Goal: Obtain resource: Obtain resource

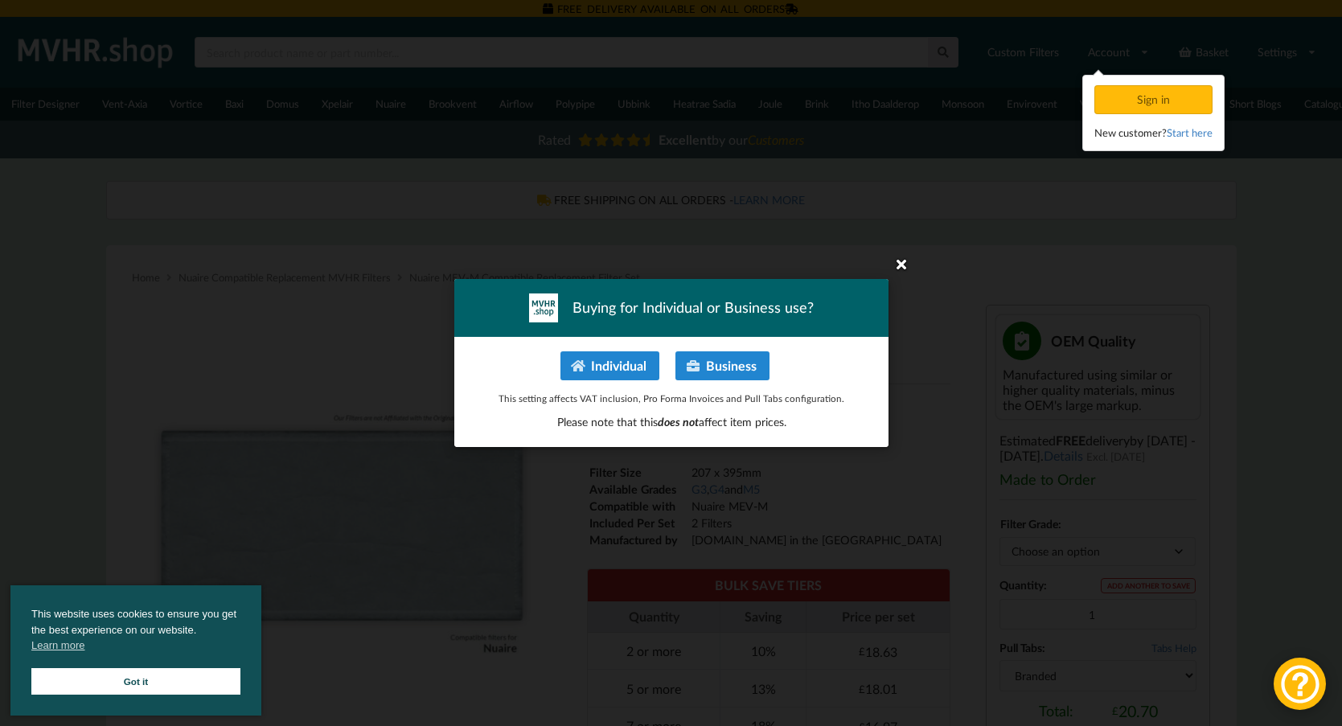
click at [896, 270] on icon at bounding box center [901, 264] width 26 height 26
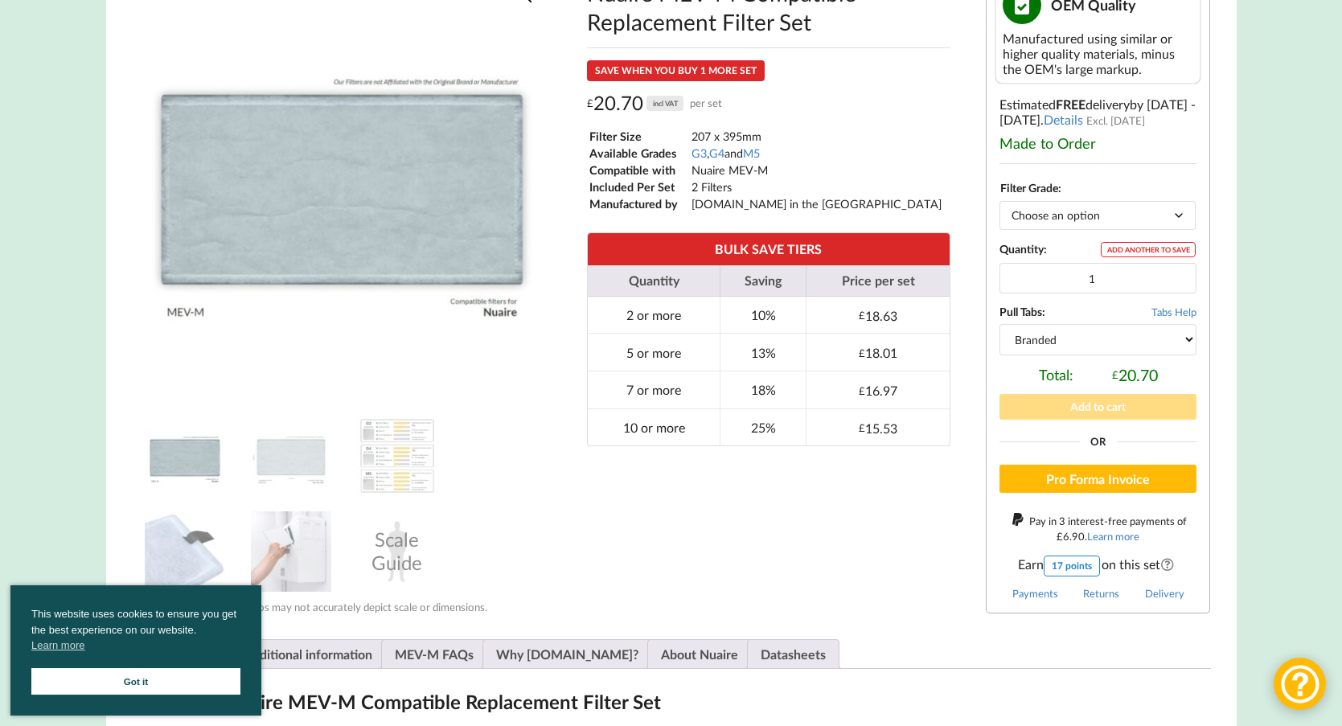
scroll to position [363, 0]
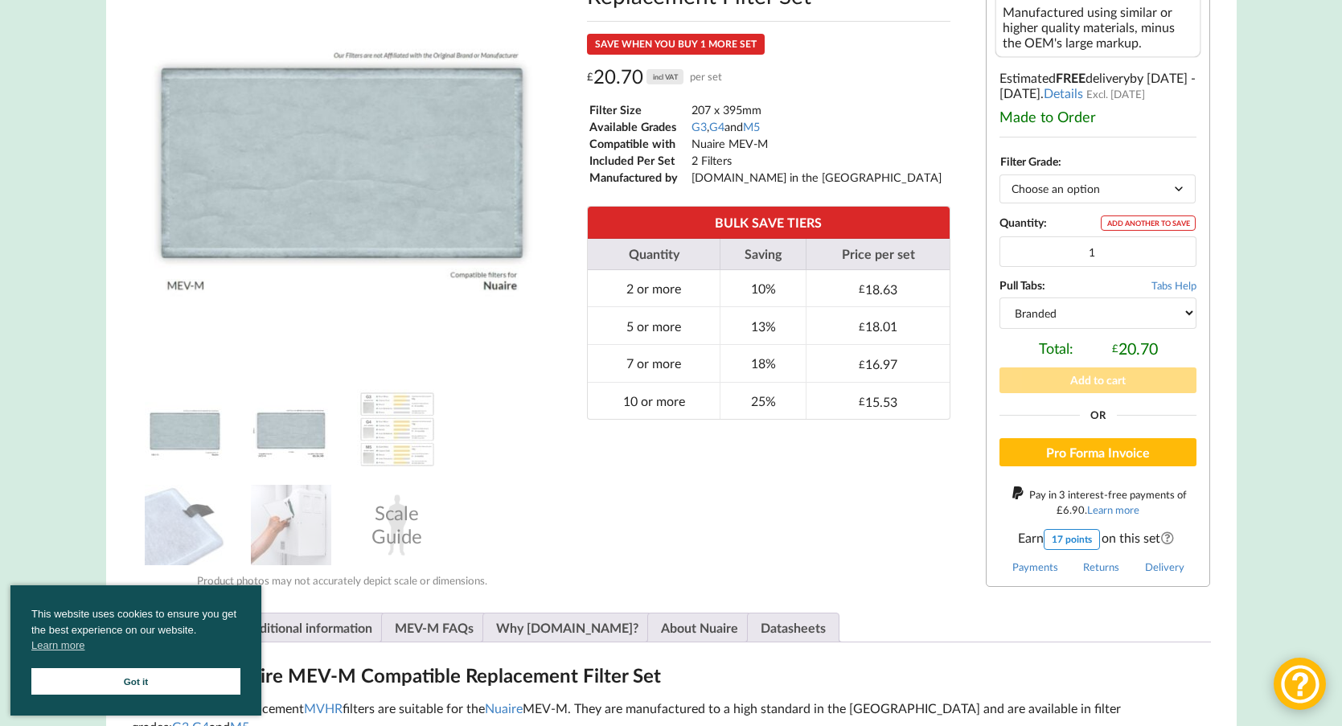
click at [310, 453] on img at bounding box center [291, 429] width 80 height 80
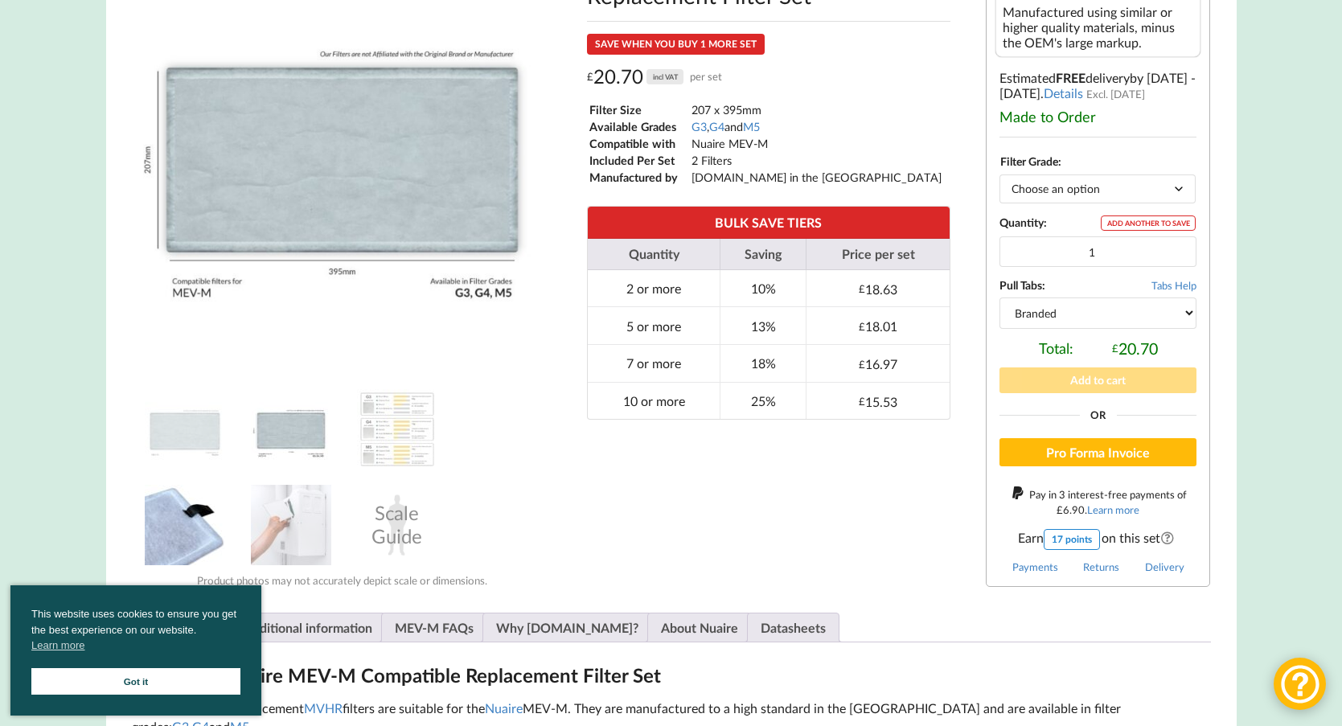
click at [200, 519] on img at bounding box center [185, 525] width 80 height 80
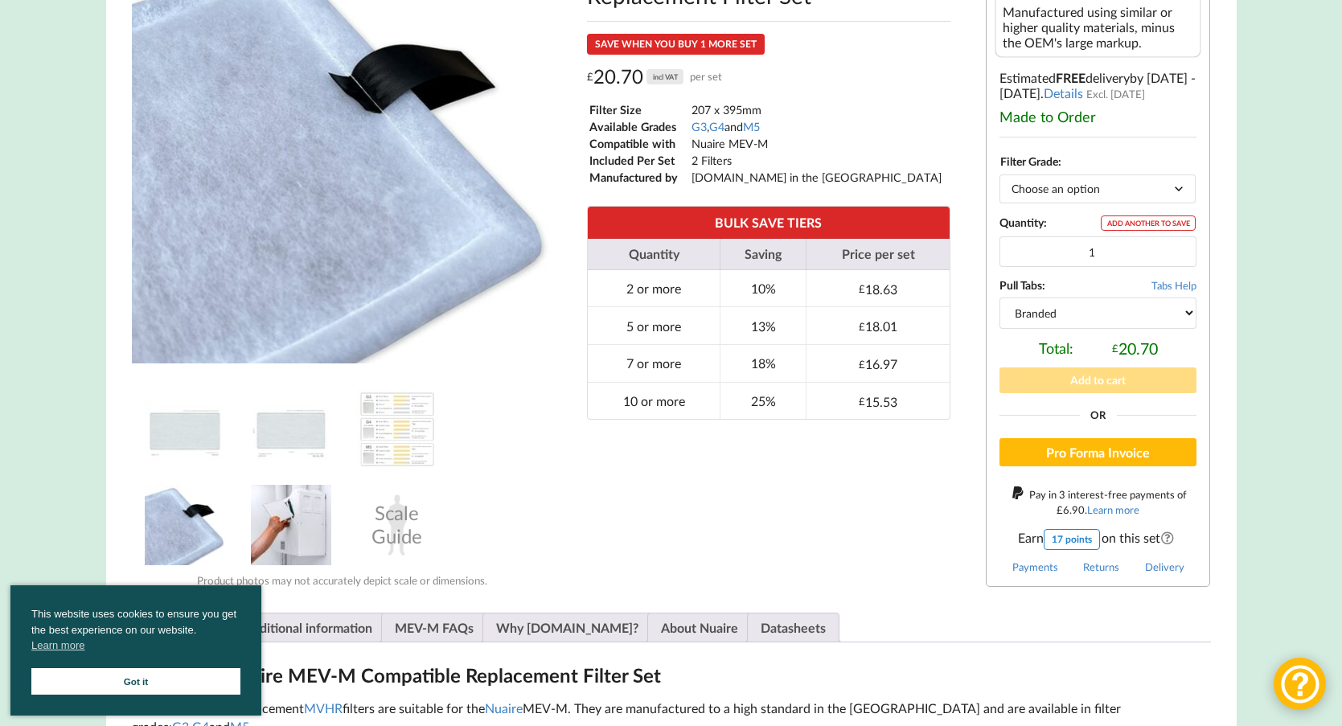
click at [269, 513] on img at bounding box center [291, 525] width 80 height 80
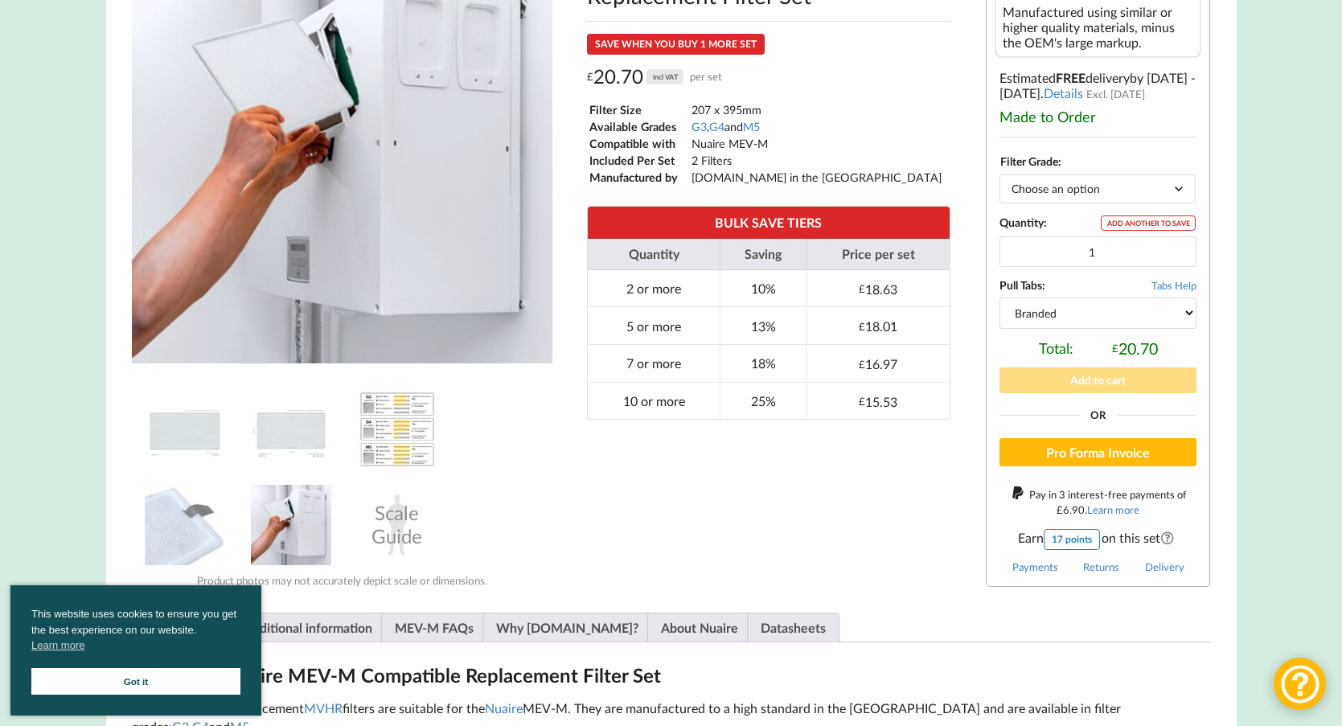
click at [394, 441] on img at bounding box center [397, 429] width 80 height 80
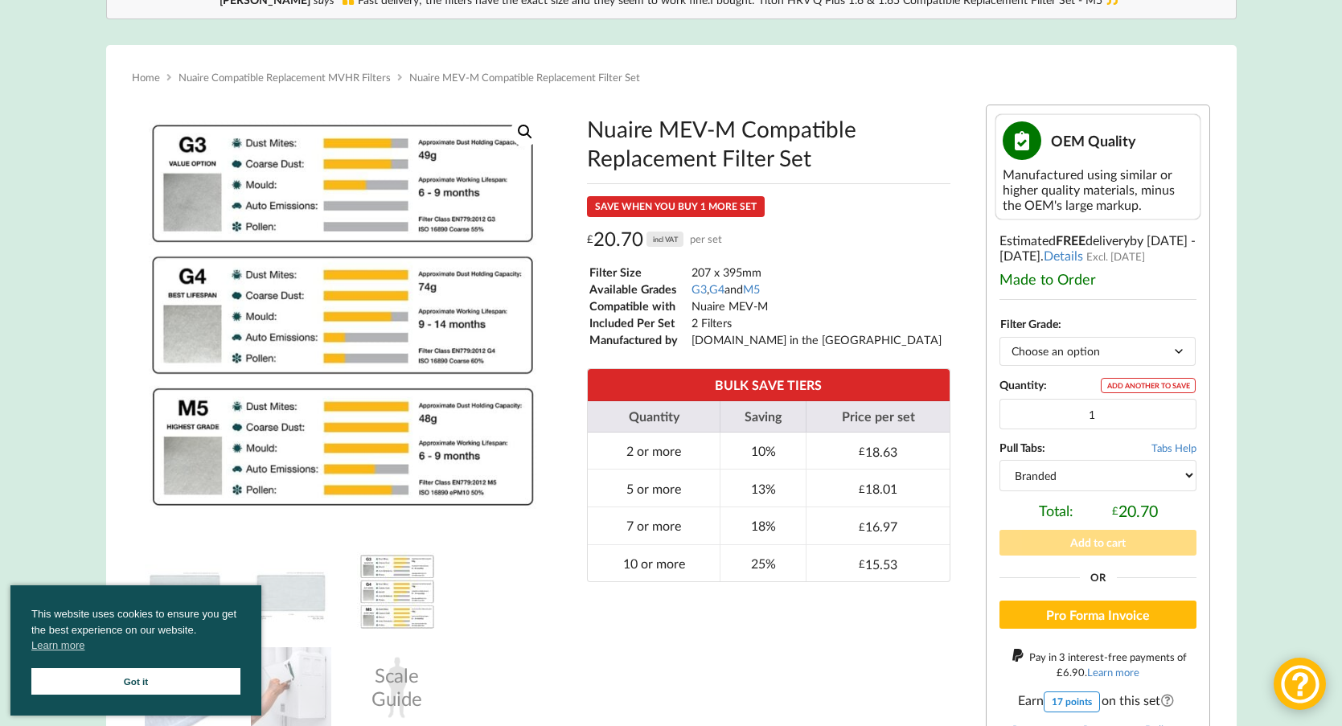
scroll to position [189, 0]
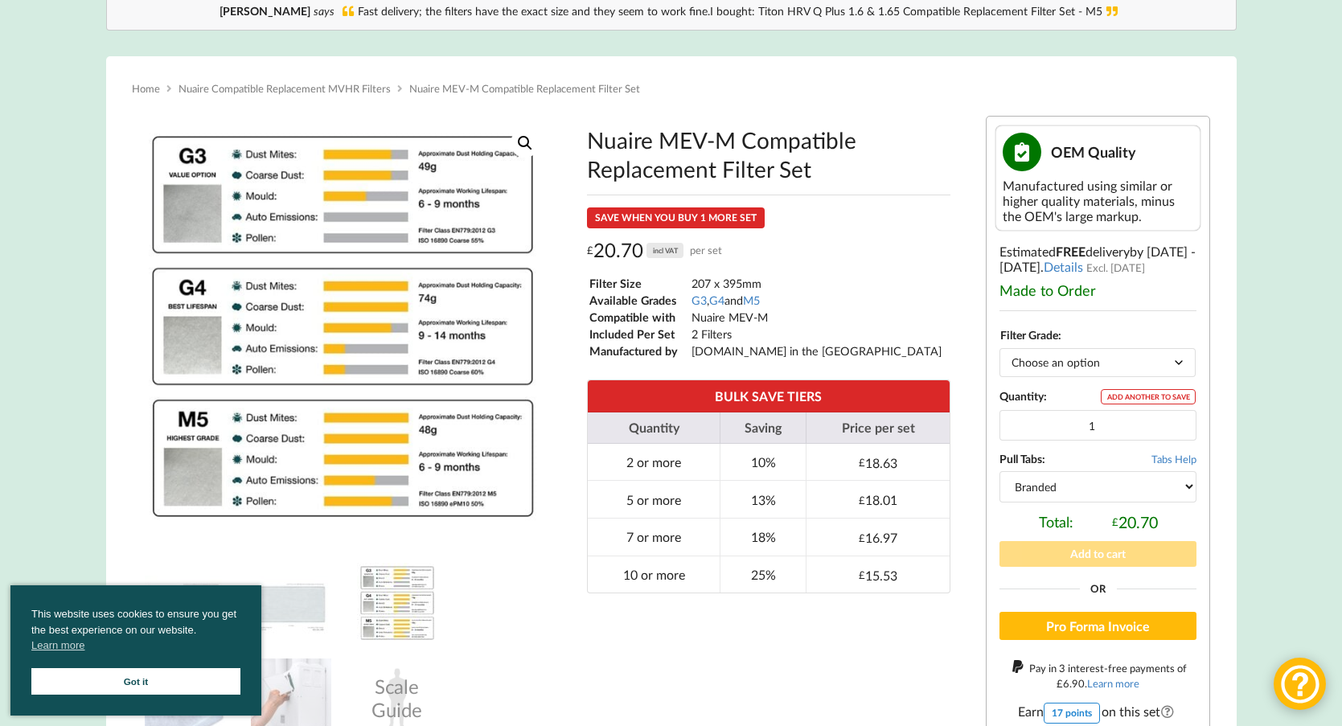
click at [604, 95] on span "Nuaire MEV-M Compatible Replacement Filter Set" at bounding box center [524, 88] width 231 height 13
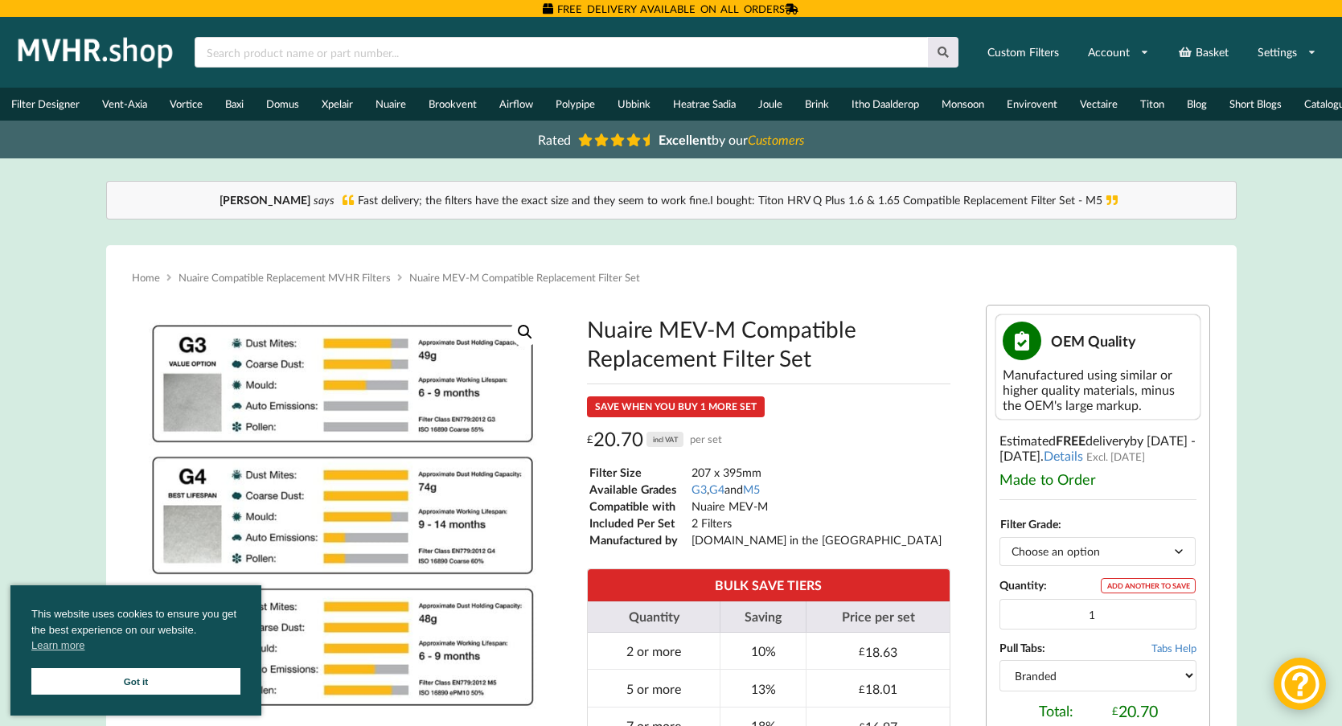
scroll to position [0, 0]
click at [477, 58] on input "text" at bounding box center [561, 52] width 733 height 31
type input "MEV-M"
click at [943, 52] on button at bounding box center [943, 52] width 31 height 31
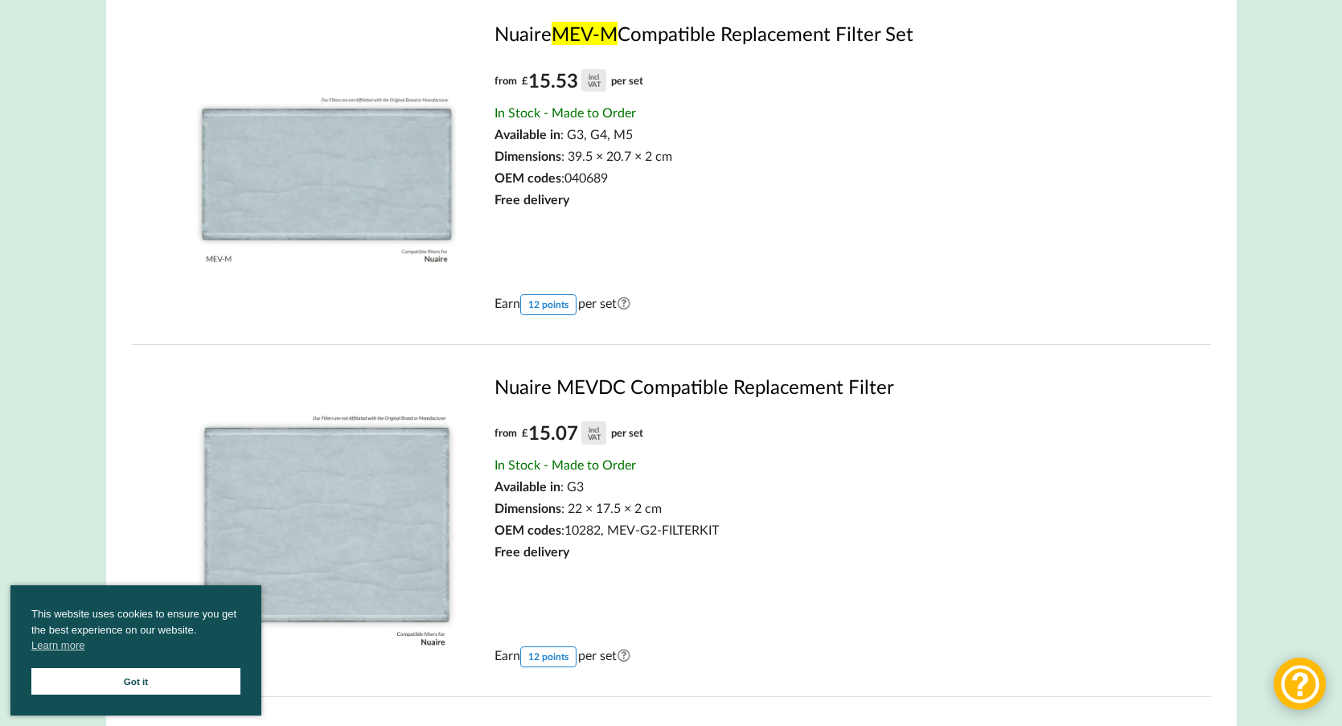
scroll to position [275, 0]
click at [714, 47] on link "Nuaire MEV-M Compatible Replacement Filter Set" at bounding box center [827, 34] width 666 height 23
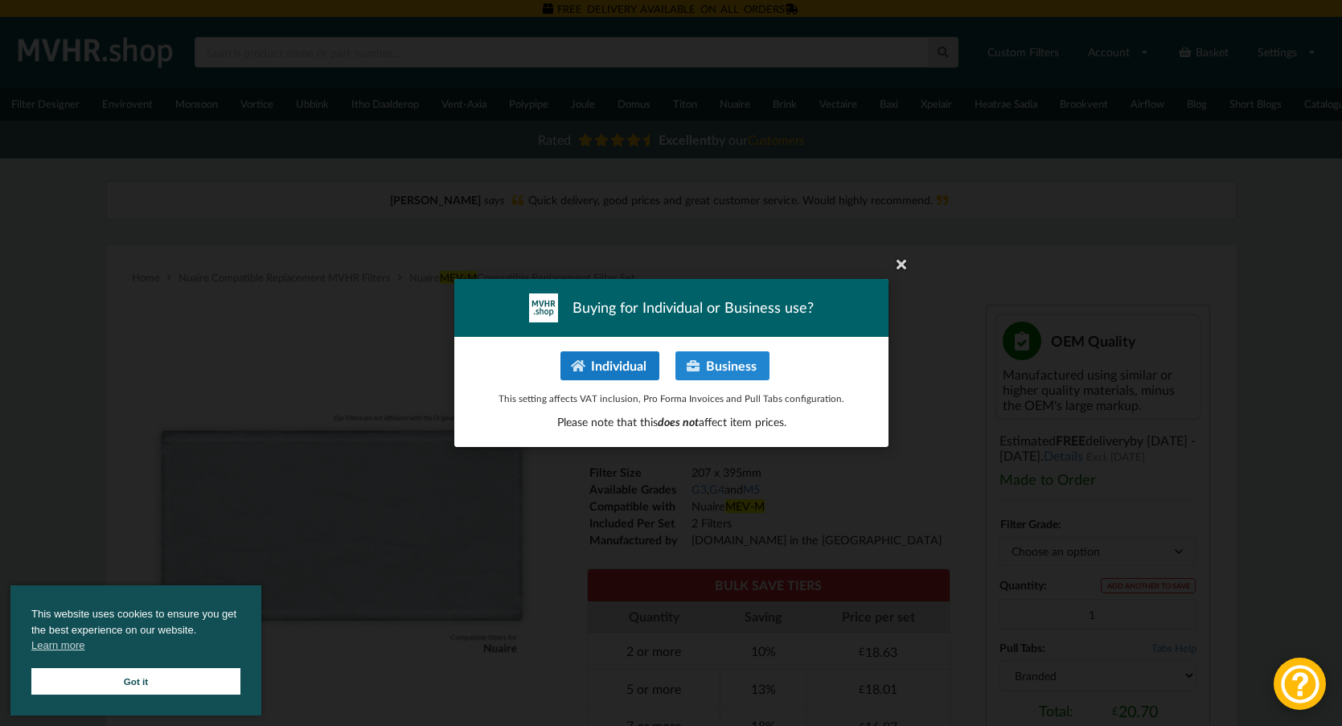
click at [629, 371] on button "Individual" at bounding box center [609, 365] width 99 height 29
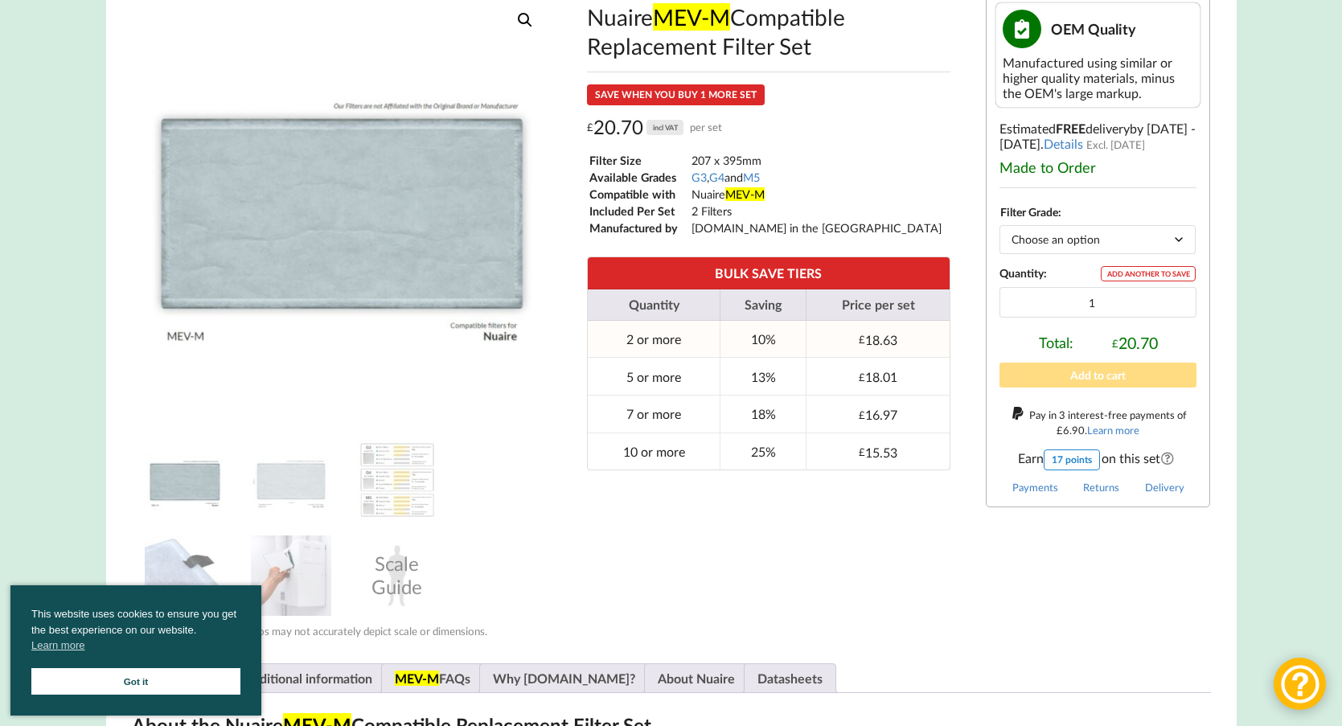
scroll to position [341, 0]
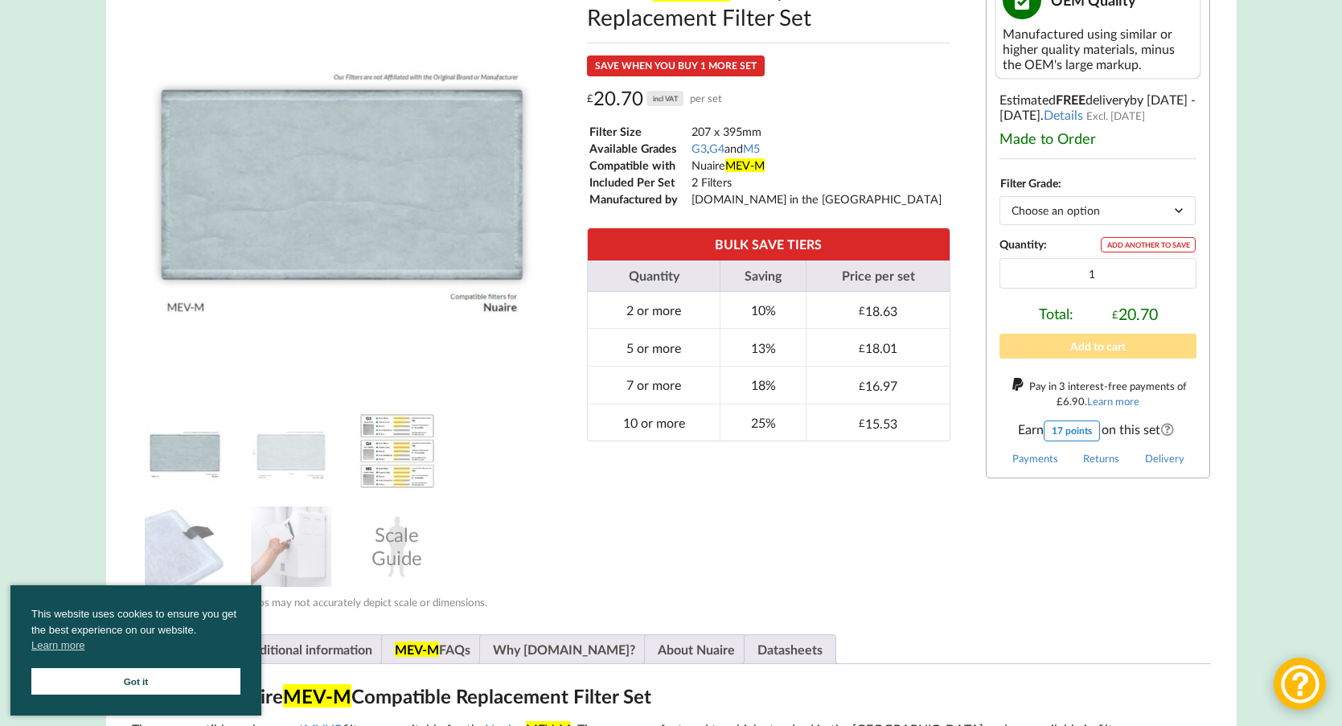
click at [397, 471] on img at bounding box center [397, 451] width 80 height 80
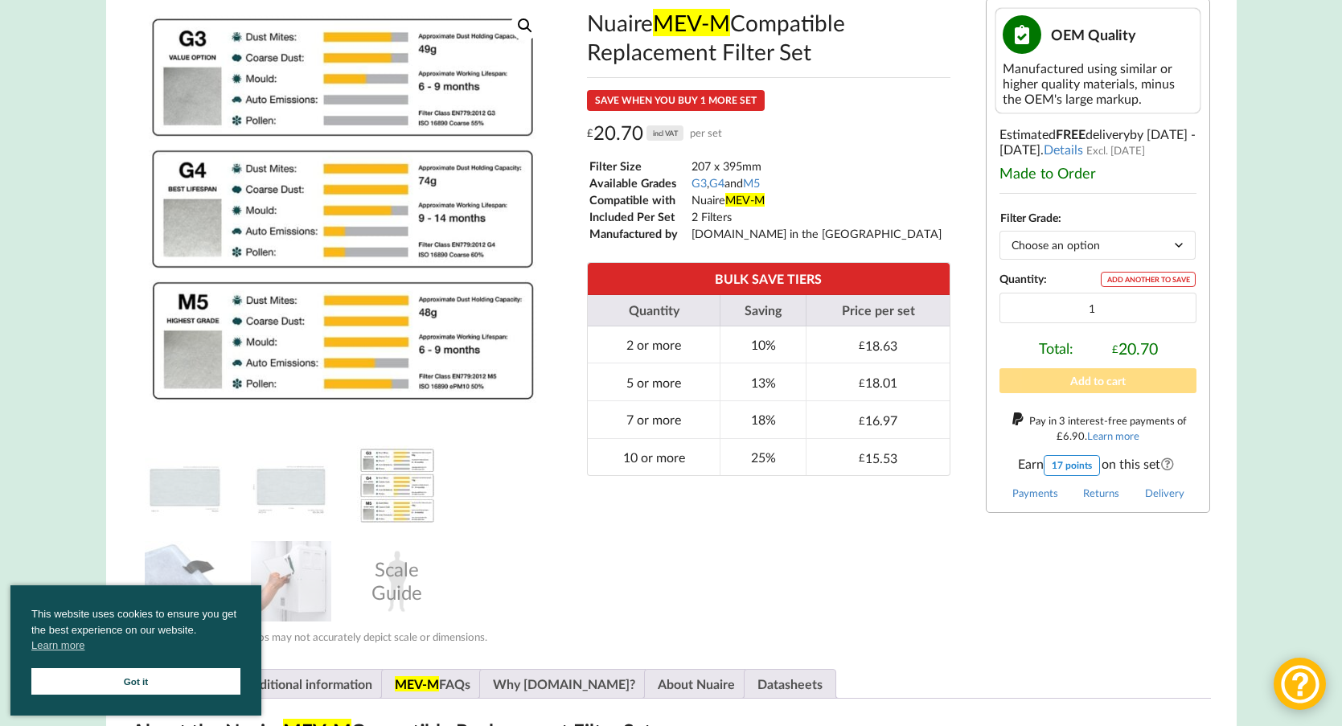
scroll to position [301, 0]
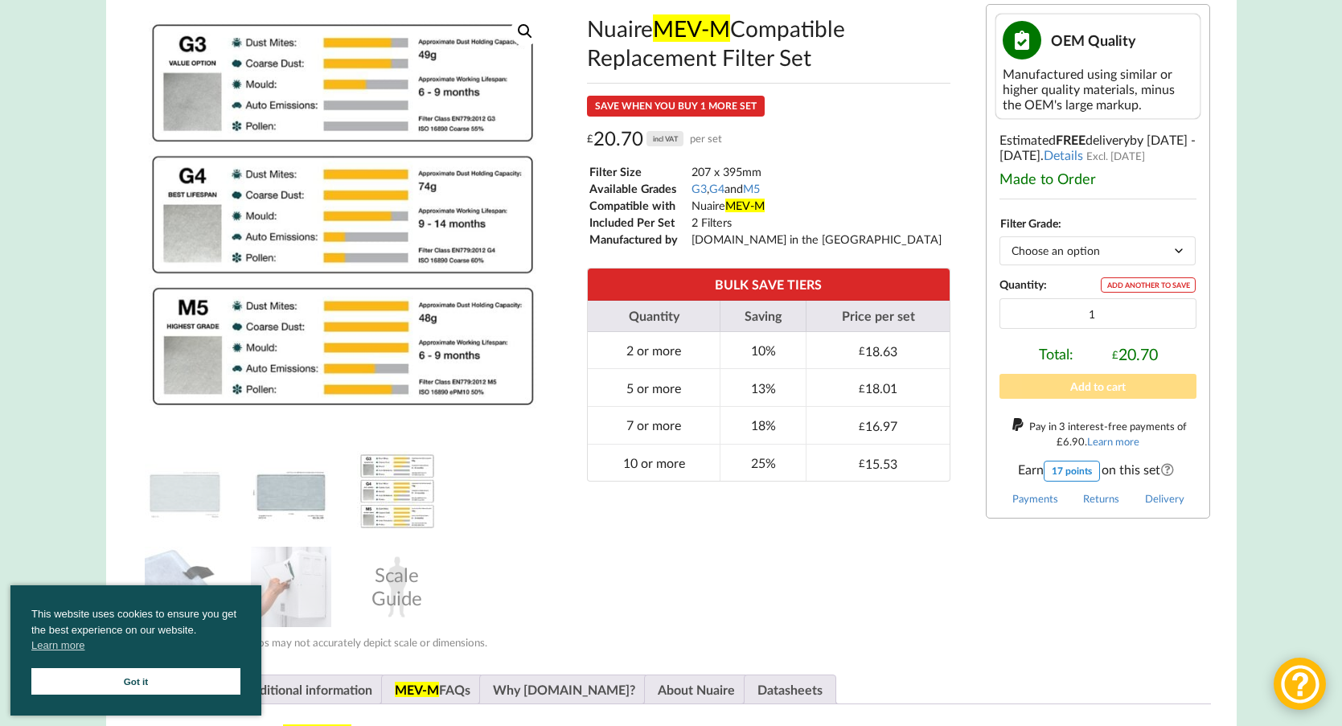
click at [304, 501] on img at bounding box center [291, 491] width 80 height 80
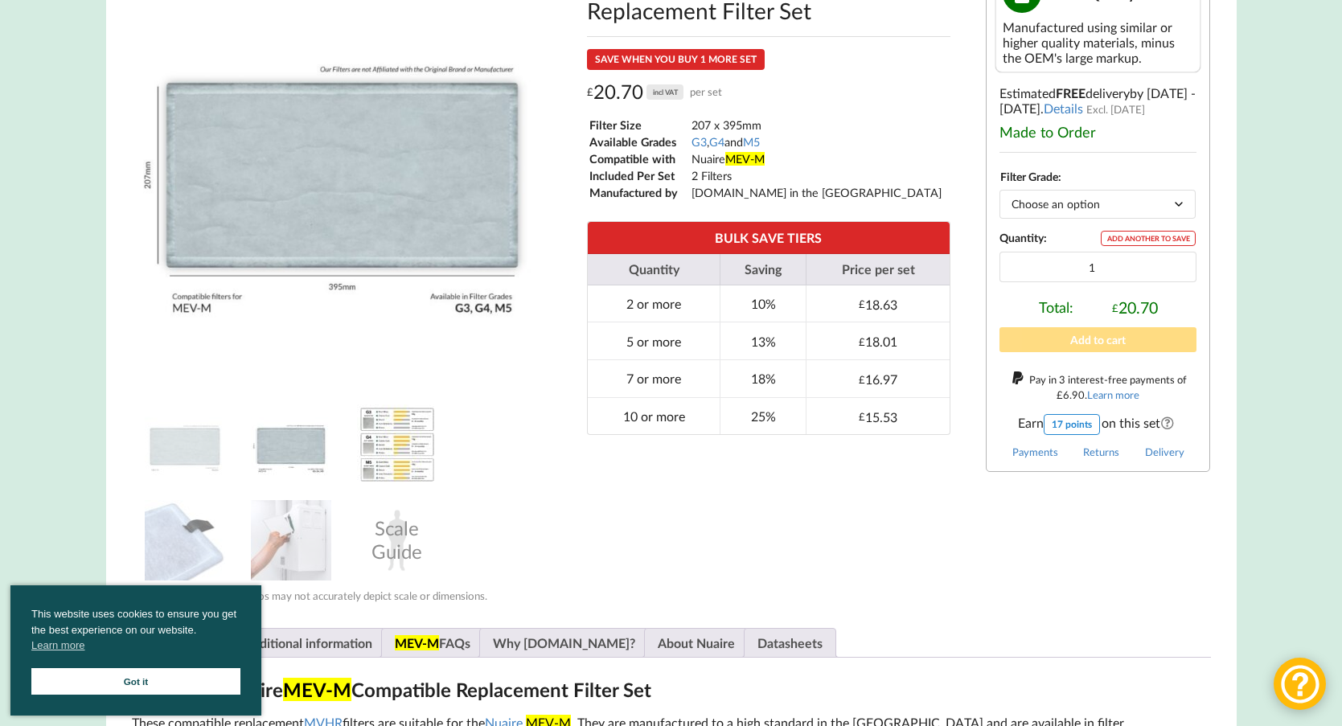
scroll to position [383, 0]
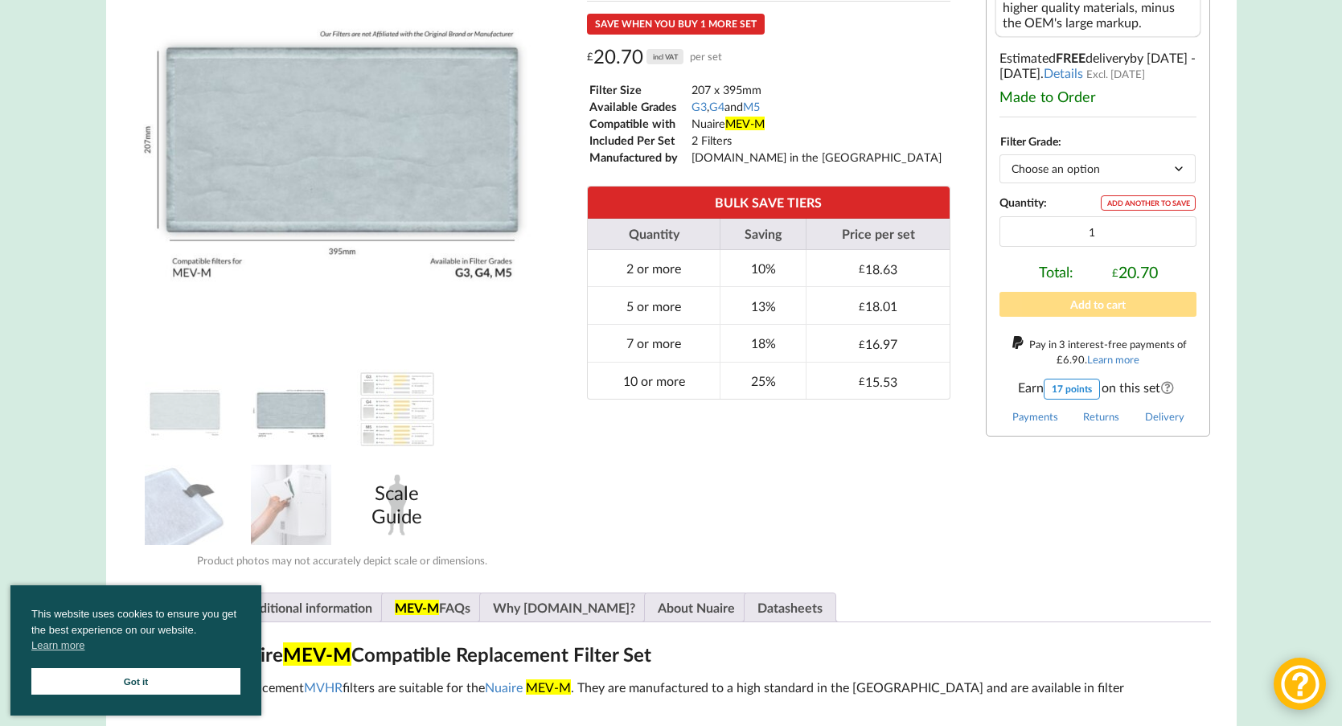
click at [388, 509] on div "Scale Guide" at bounding box center [397, 505] width 80 height 80
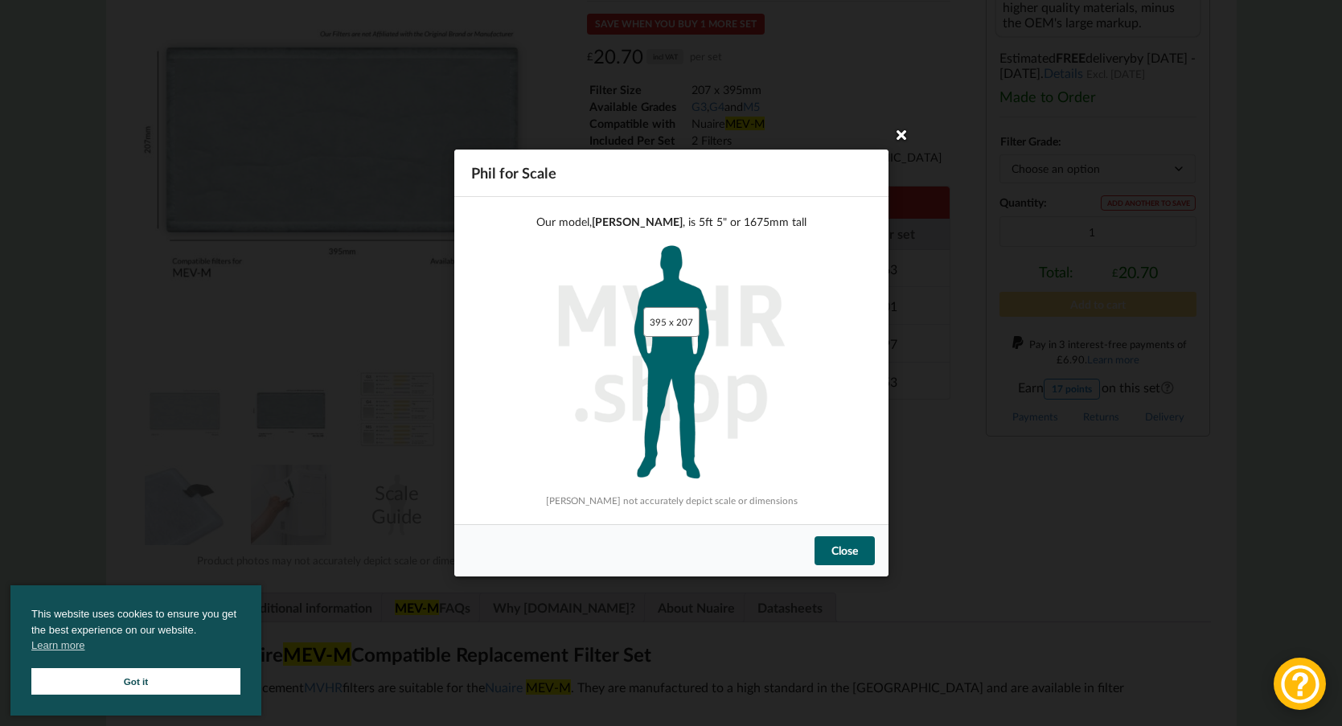
click at [895, 137] on icon at bounding box center [901, 134] width 26 height 26
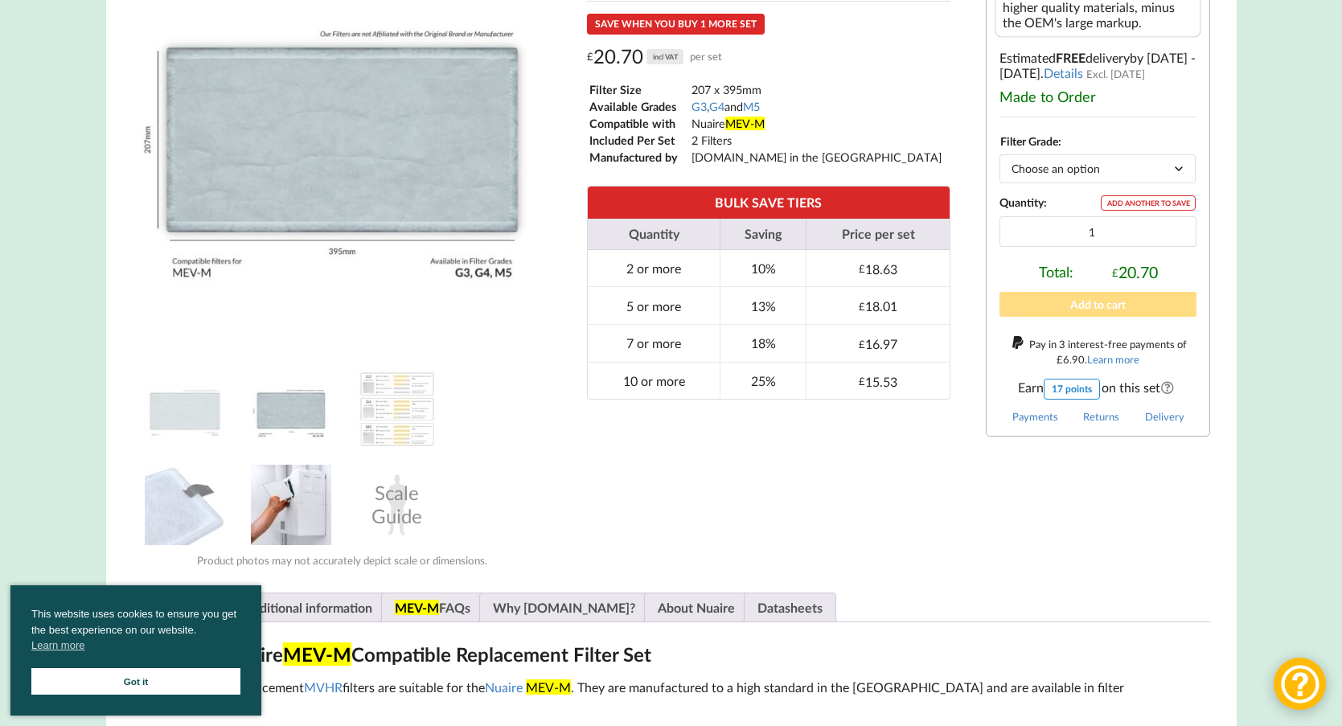
click at [297, 524] on img at bounding box center [291, 505] width 80 height 80
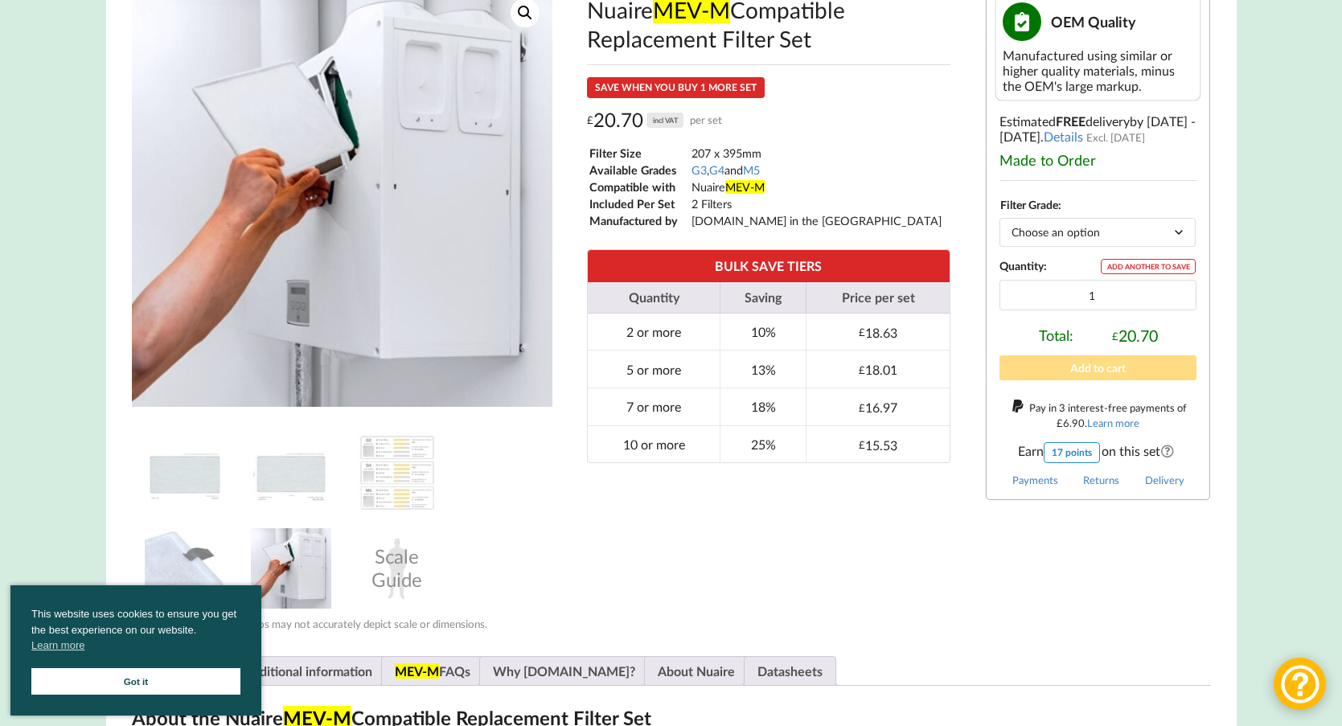
scroll to position [324, 0]
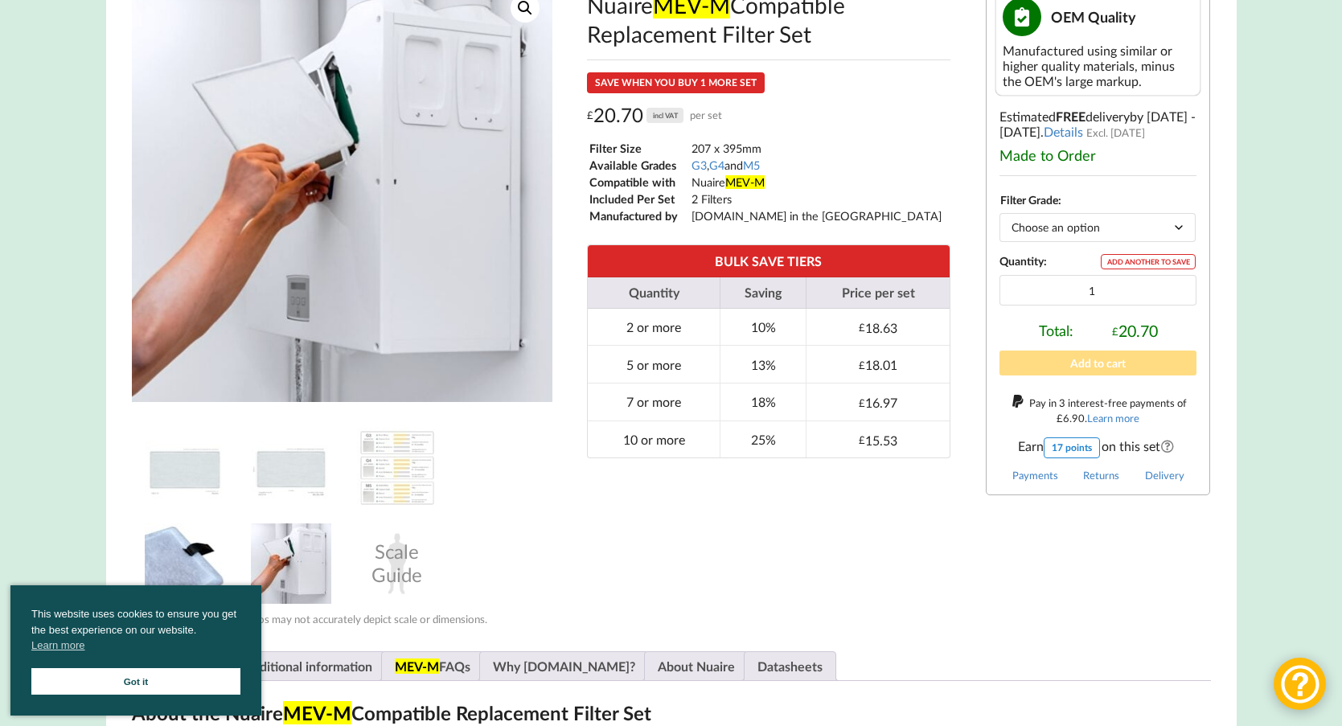
click at [196, 556] on img at bounding box center [185, 563] width 80 height 80
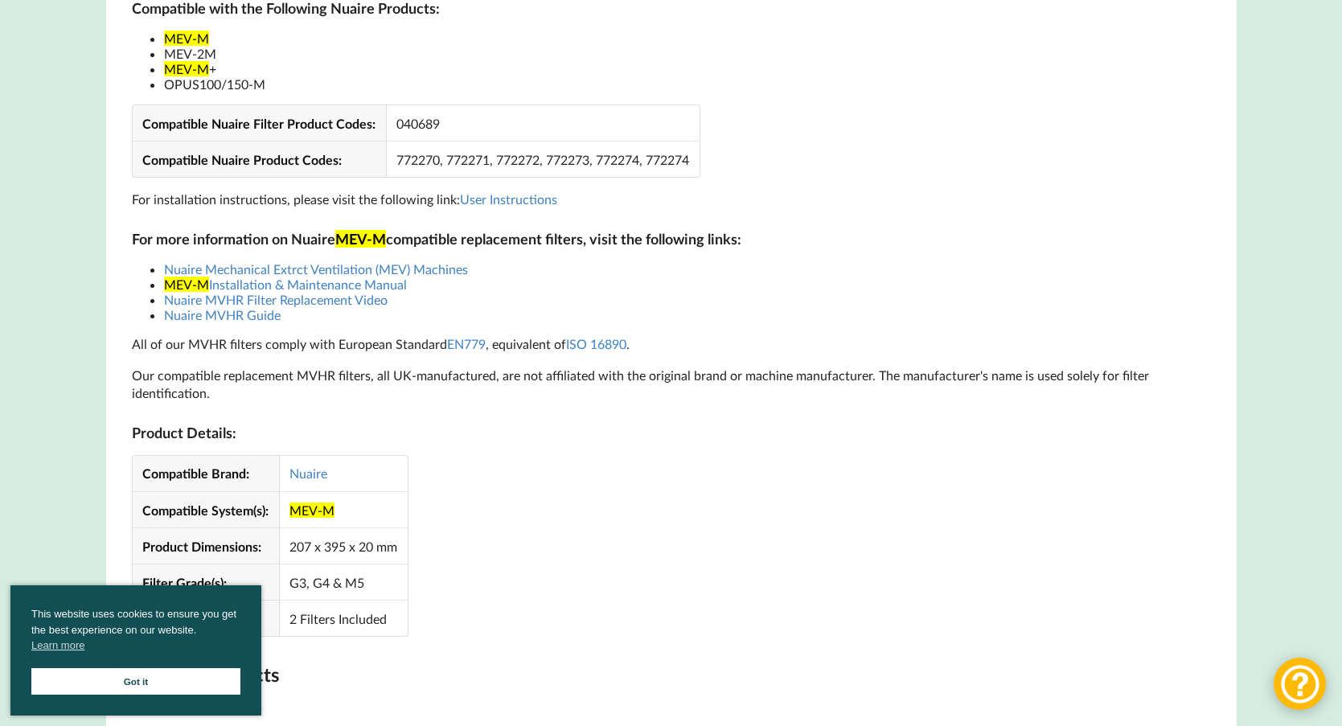
scroll to position [1223, 0]
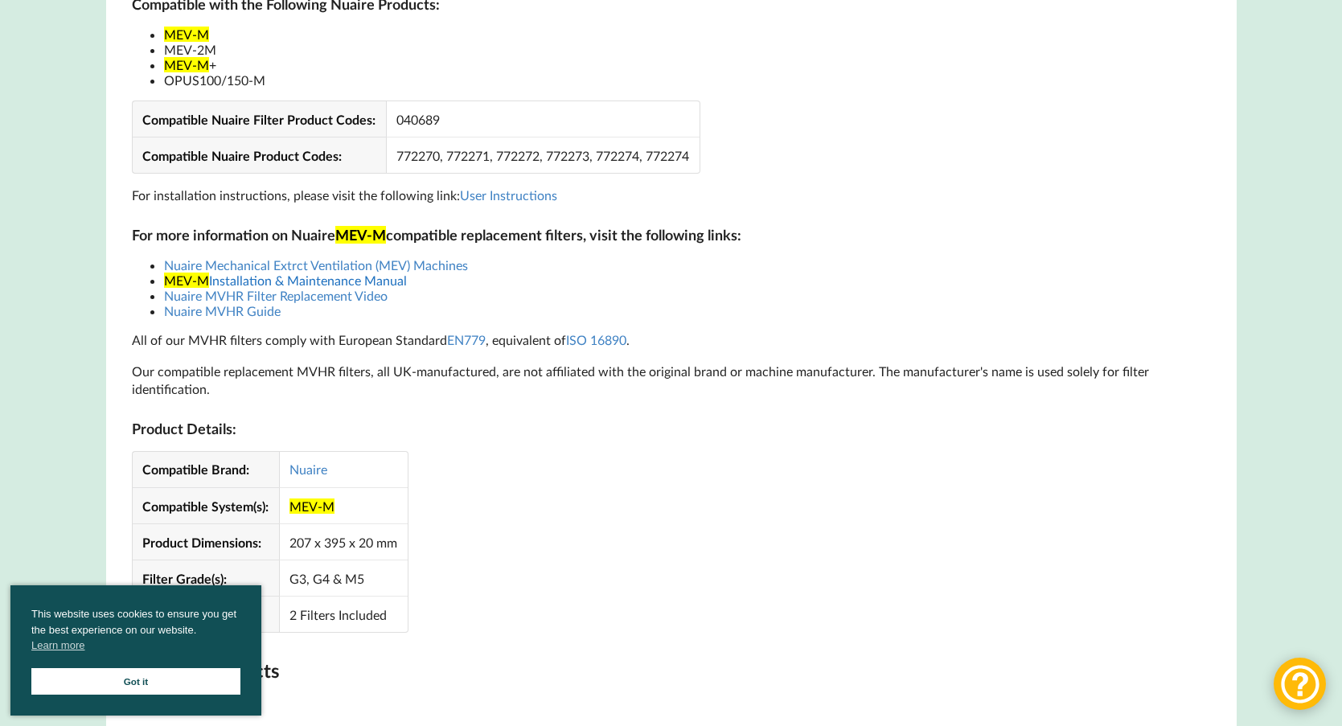
click at [336, 273] on link "MEV-M Installation & Maintenance Manual" at bounding box center [285, 280] width 243 height 15
